Goal: Task Accomplishment & Management: Manage account settings

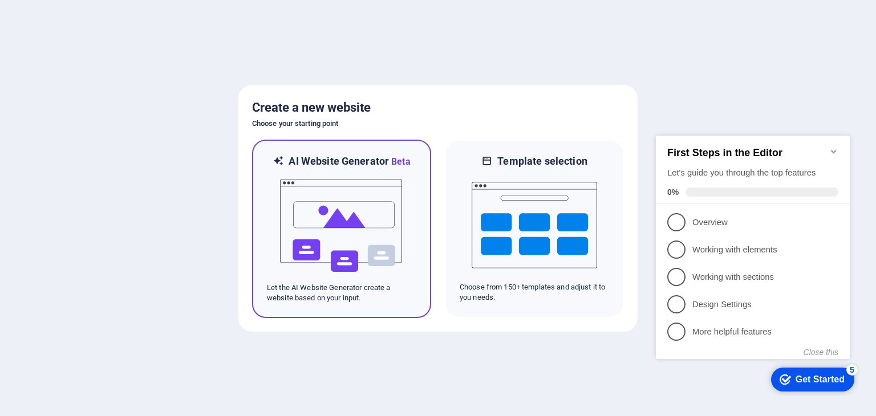
click at [366, 238] on img at bounding box center [341, 226] width 125 height 114
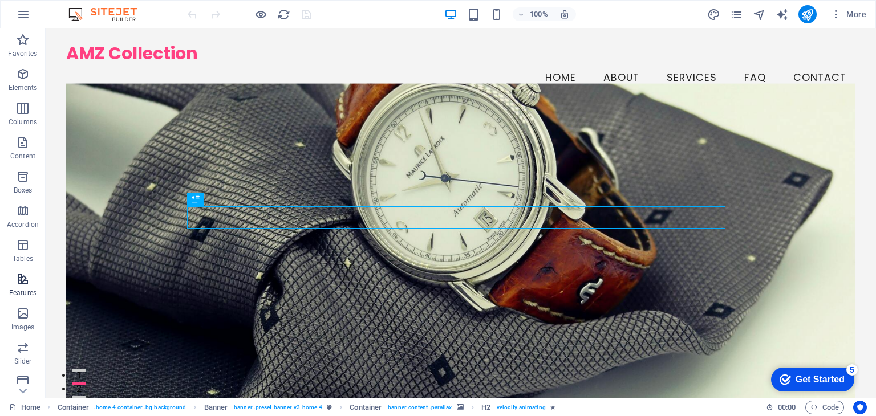
scroll to position [144, 0]
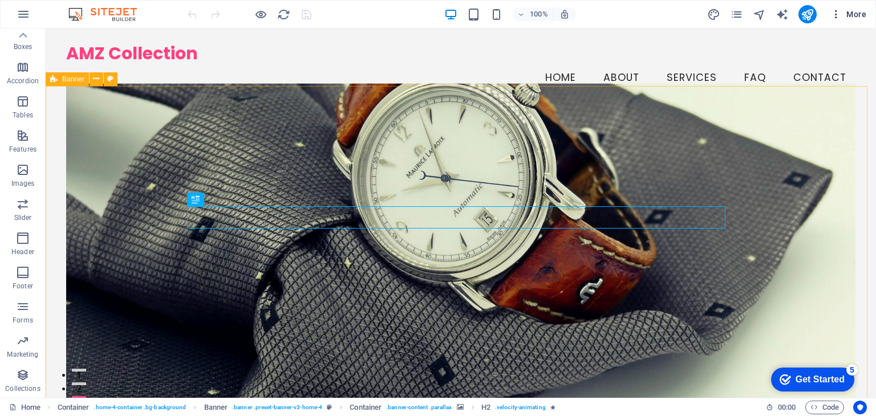
click at [858, 13] on span "More" at bounding box center [848, 14] width 36 height 11
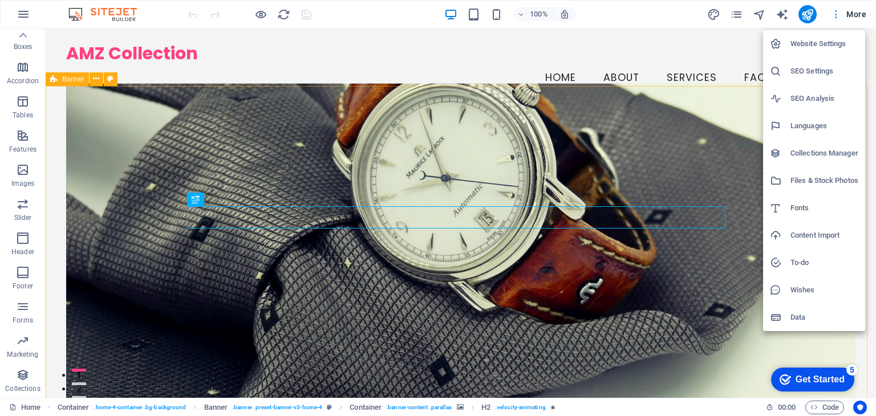
click at [858, 13] on div at bounding box center [438, 208] width 876 height 416
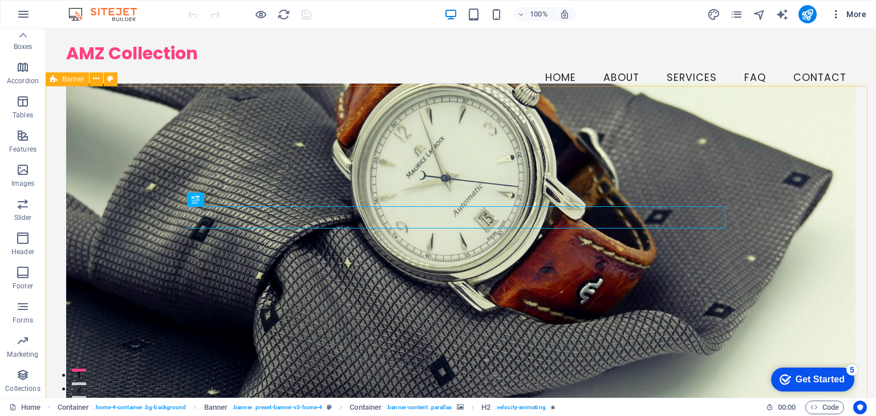
click at [836, 13] on icon "button" at bounding box center [835, 14] width 11 height 11
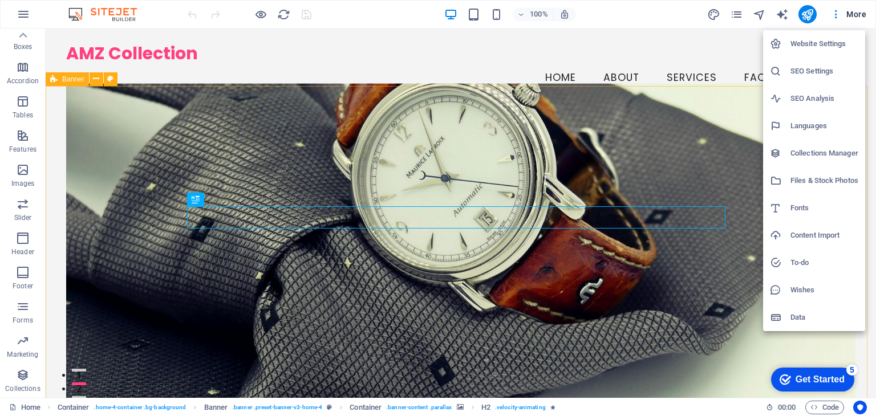
click at [742, 15] on div at bounding box center [438, 208] width 876 height 416
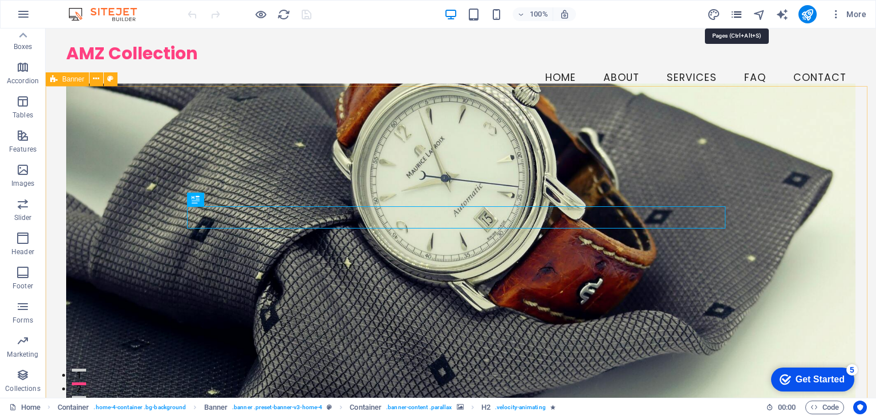
click at [738, 15] on icon "pages" at bounding box center [736, 14] width 13 height 13
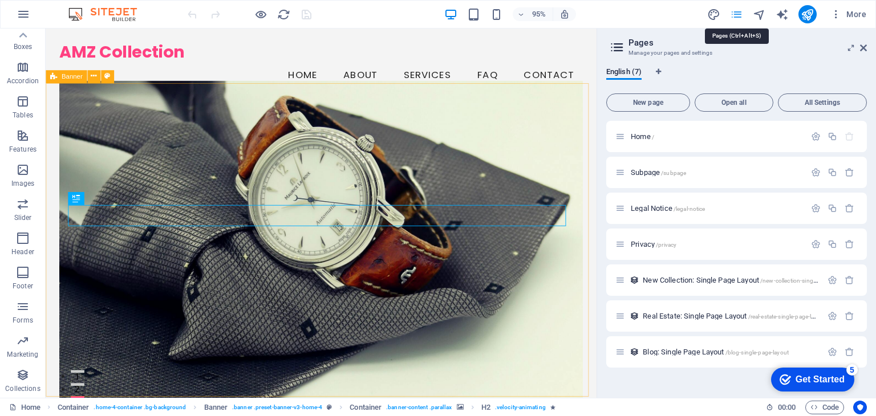
click at [738, 15] on icon "pages" at bounding box center [736, 14] width 13 height 13
click at [865, 47] on icon at bounding box center [863, 47] width 7 height 9
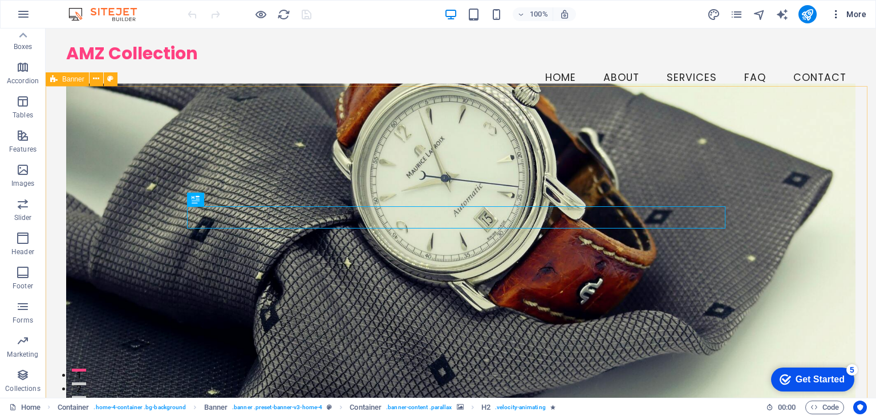
click at [835, 15] on icon "button" at bounding box center [835, 14] width 11 height 11
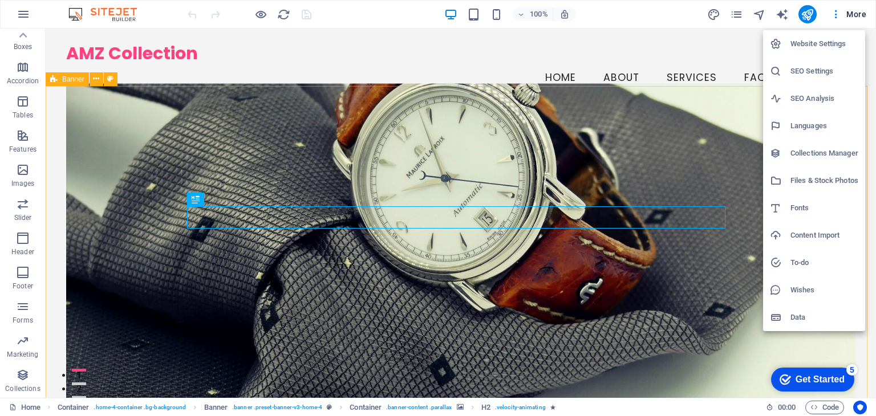
click at [801, 41] on h6 "Website Settings" at bounding box center [825, 44] width 68 height 14
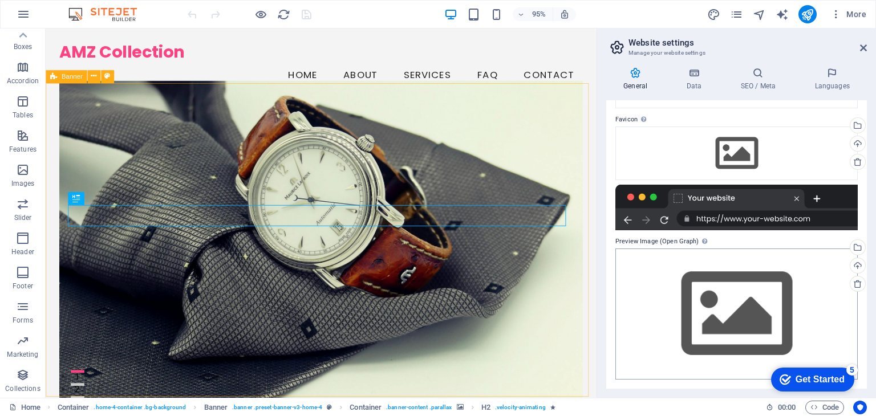
scroll to position [0, 0]
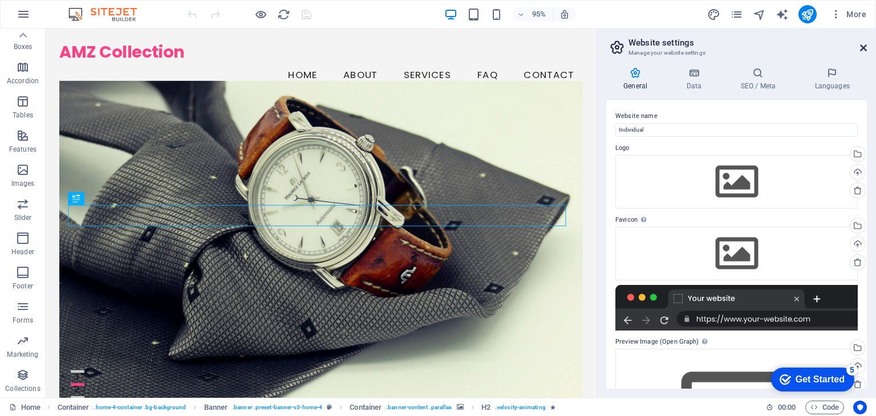
click at [864, 46] on icon at bounding box center [863, 47] width 7 height 9
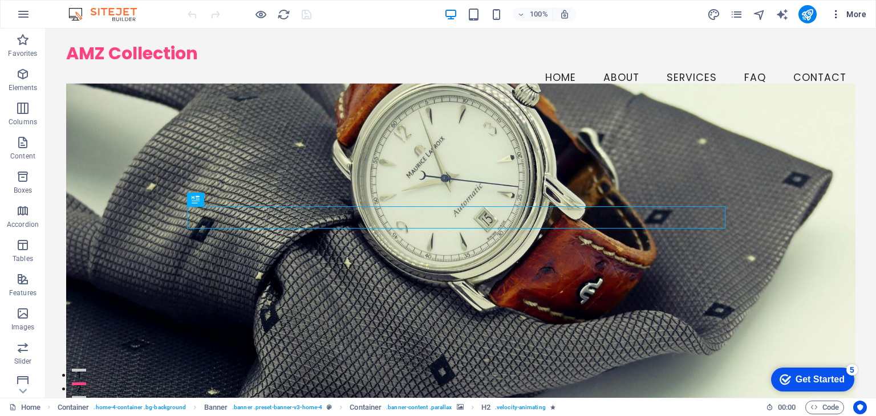
click at [860, 14] on span "More" at bounding box center [848, 14] width 36 height 11
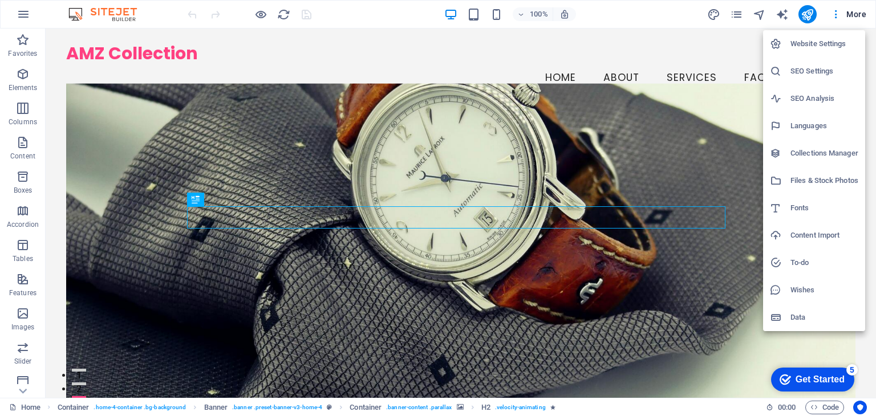
click at [833, 43] on h6 "Website Settings" at bounding box center [825, 44] width 68 height 14
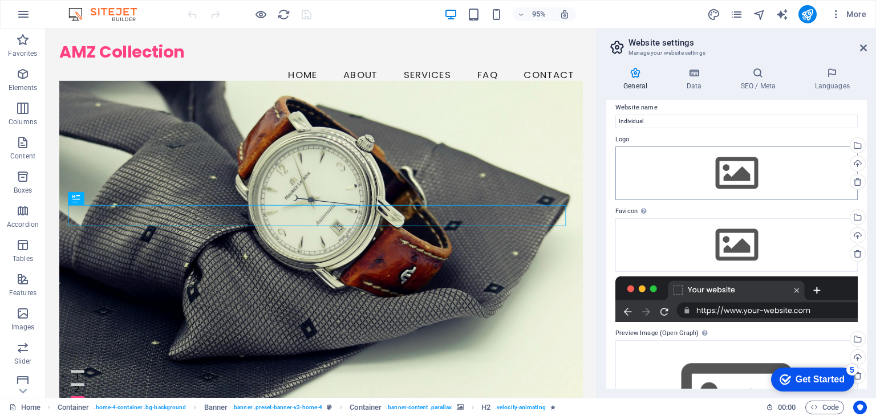
scroll to position [100, 0]
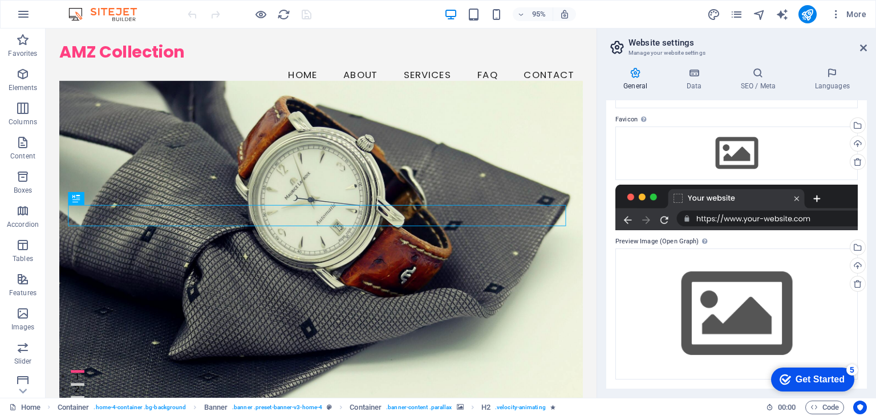
click at [824, 376] on div "Get Started" at bounding box center [820, 380] width 49 height 10
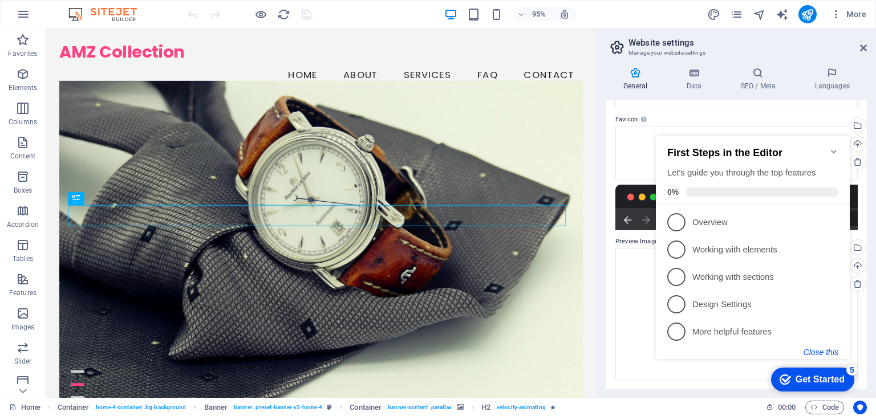
click at [815, 348] on button "Close this" at bounding box center [821, 352] width 35 height 9
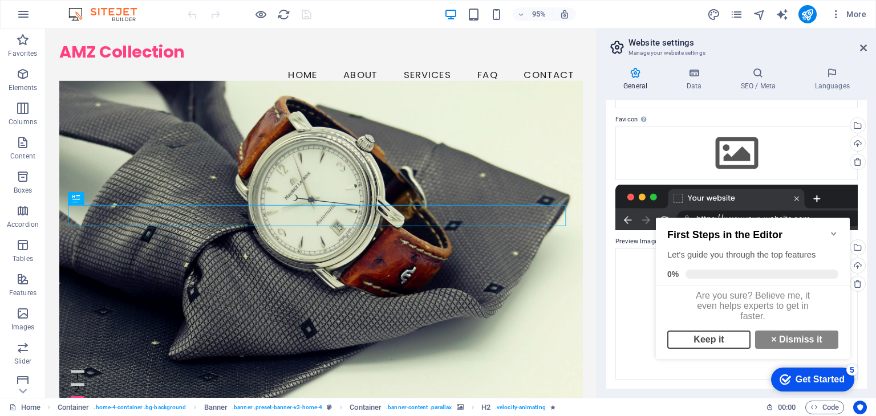
click at [733, 345] on link "Keep it" at bounding box center [708, 340] width 83 height 18
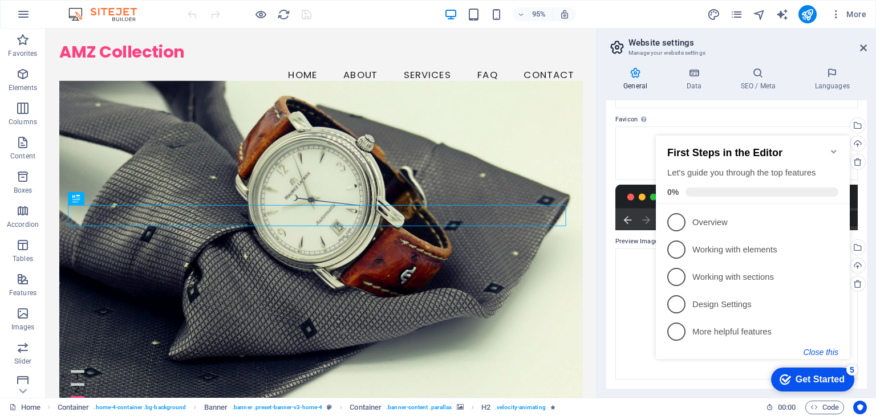
click at [815, 351] on button "Close this" at bounding box center [821, 352] width 35 height 9
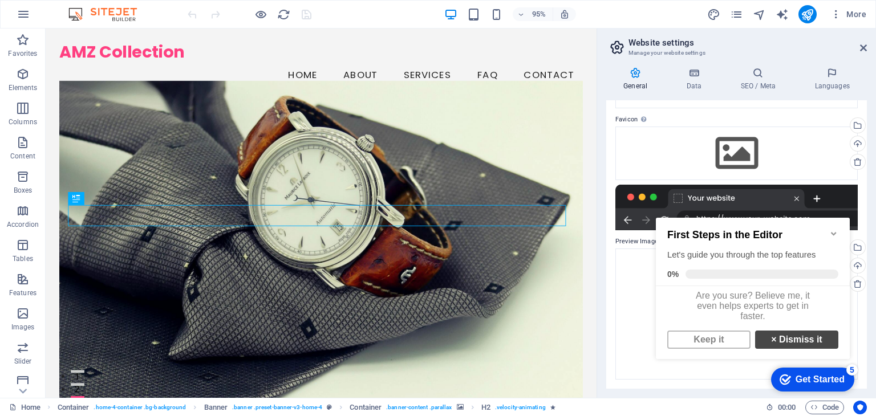
click at [795, 349] on link "× Dismiss it" at bounding box center [796, 340] width 83 height 18
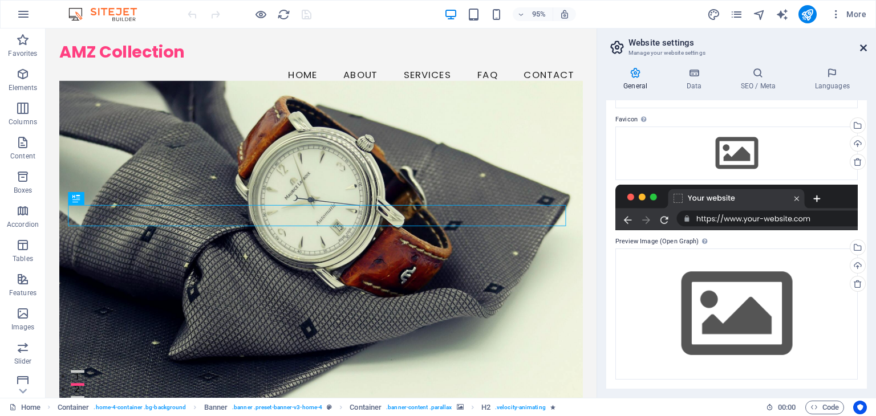
click at [863, 51] on icon at bounding box center [863, 47] width 7 height 9
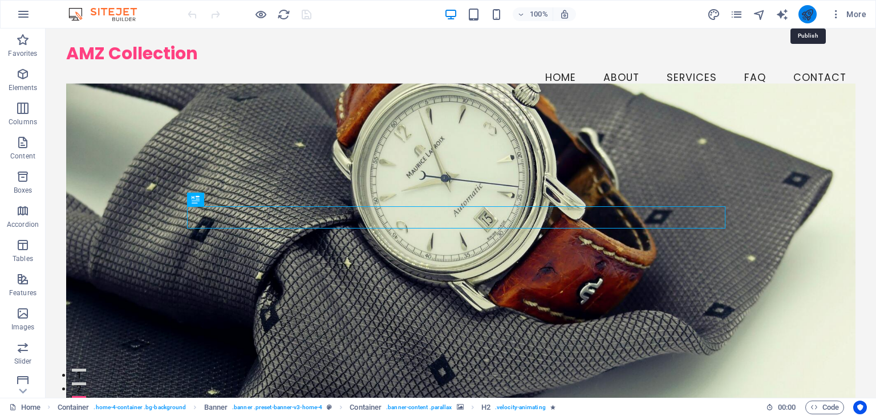
click at [805, 13] on icon "publish" at bounding box center [807, 14] width 13 height 13
